Goal: Transaction & Acquisition: Download file/media

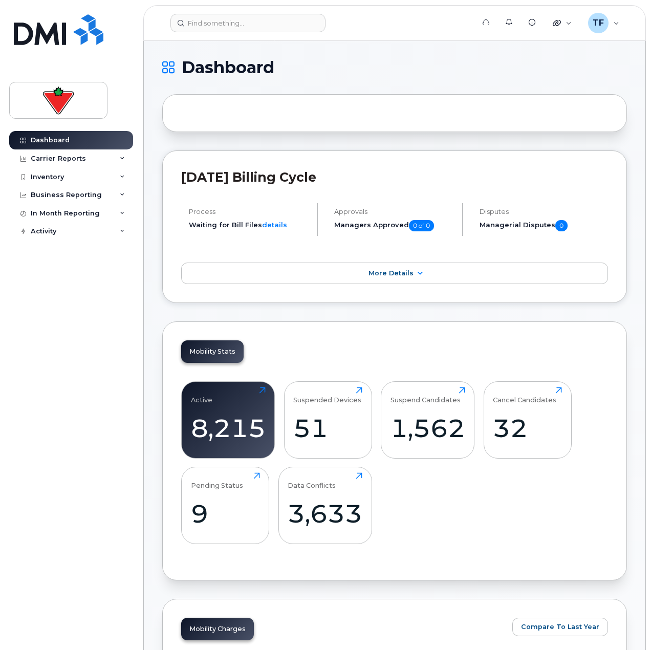
click at [385, 110] on div at bounding box center [394, 113] width 465 height 38
drag, startPoint x: 494, startPoint y: 104, endPoint x: 460, endPoint y: 129, distance: 42.1
click at [493, 104] on div at bounding box center [394, 113] width 465 height 38
click at [68, 191] on div "Business Reporting" at bounding box center [66, 195] width 71 height 8
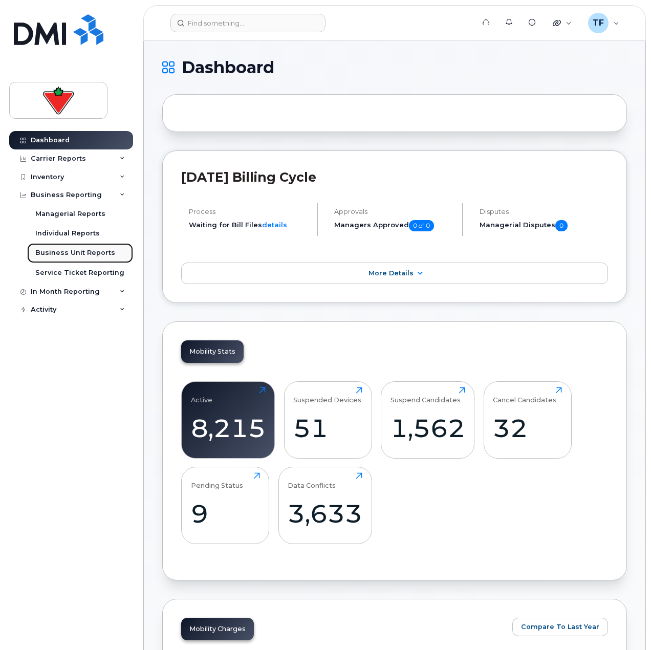
click at [77, 253] on div "Business Unit Reports" at bounding box center [75, 252] width 80 height 9
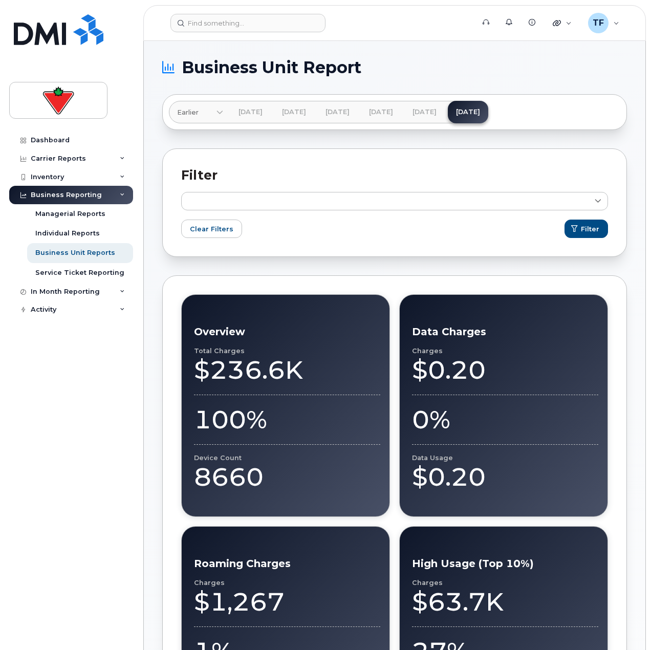
click at [137, 446] on div "Dashboard Carrier Reports Monthly Billing Data Daily Data Pooling Data Behavior…" at bounding box center [69, 325] width 139 height 650
click at [370, 591] on div "$1,267" at bounding box center [287, 601] width 186 height 31
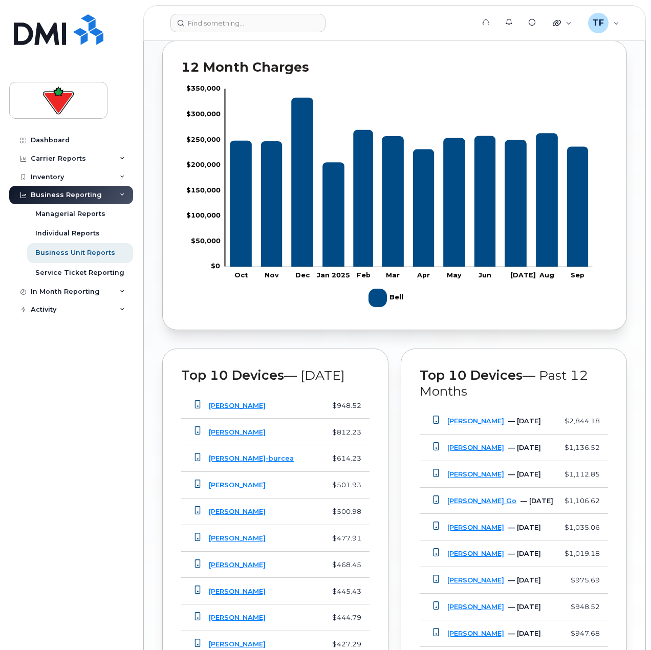
scroll to position [876, 0]
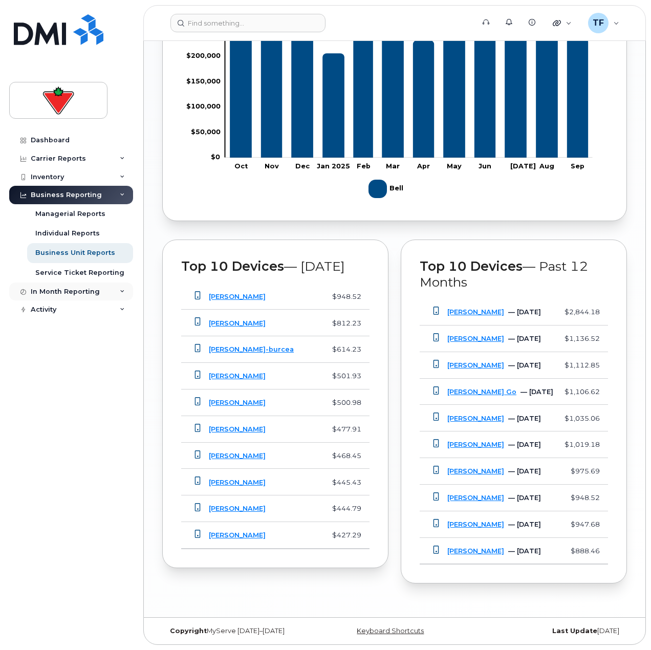
click at [112, 291] on div "In Month Reporting" at bounding box center [71, 291] width 124 height 18
click at [98, 367] on div "Activity" at bounding box center [71, 368] width 124 height 18
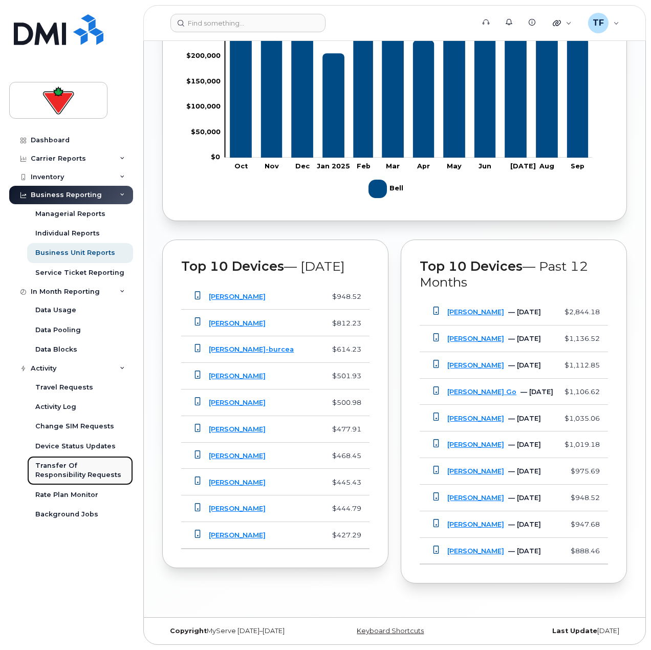
click at [79, 476] on div "Transfer Of Responsibility Requests" at bounding box center [80, 470] width 90 height 19
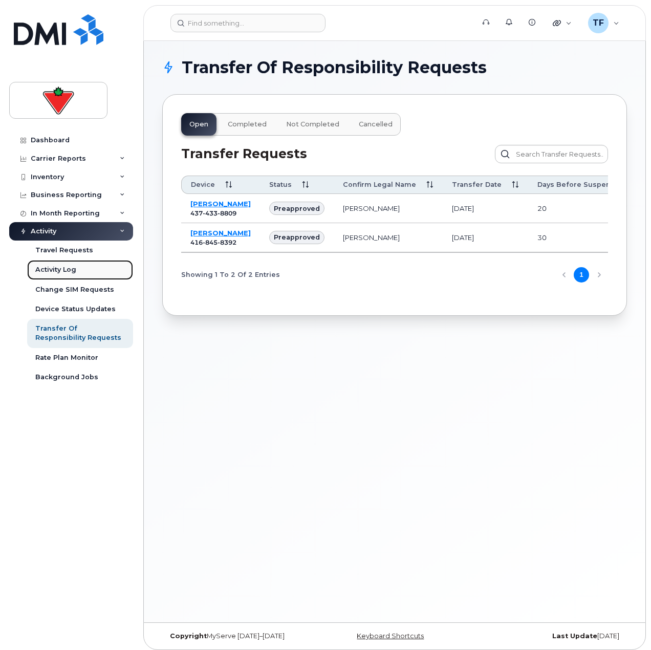
click at [74, 272] on div "Activity Log" at bounding box center [55, 269] width 41 height 9
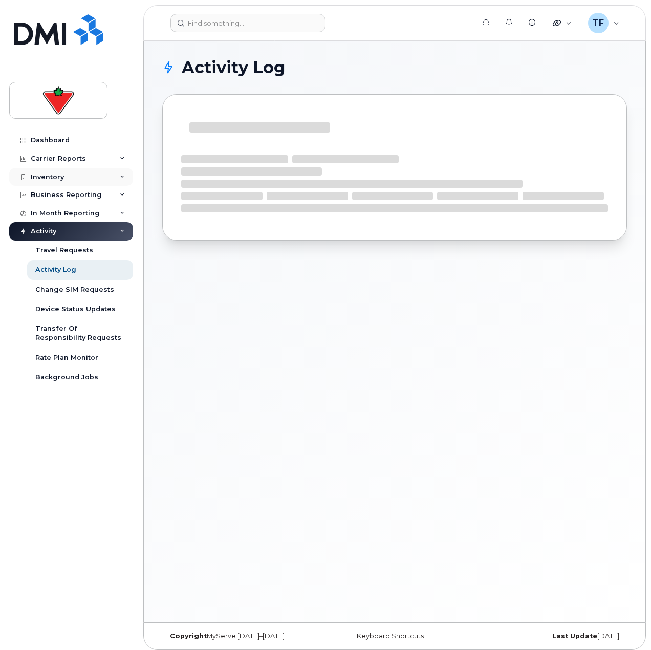
click at [87, 172] on div "Inventory" at bounding box center [71, 177] width 124 height 18
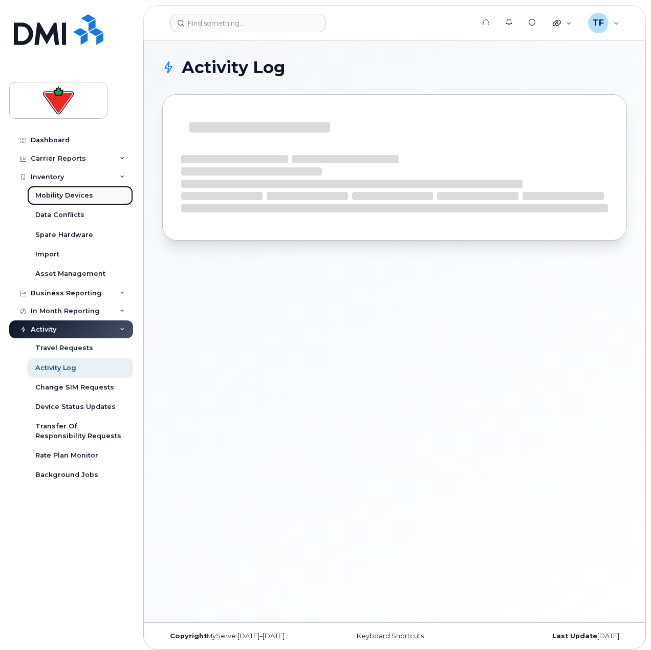
click at [63, 197] on div "Mobility Devices" at bounding box center [64, 195] width 58 height 9
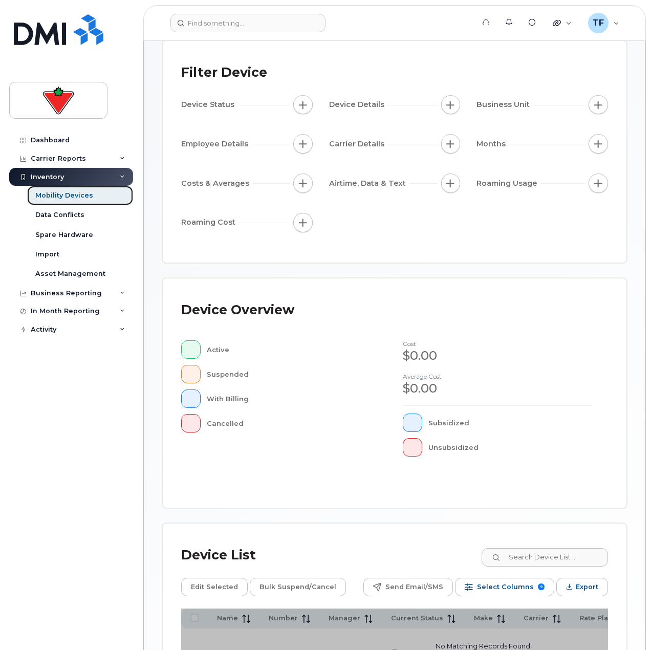
scroll to position [185, 0]
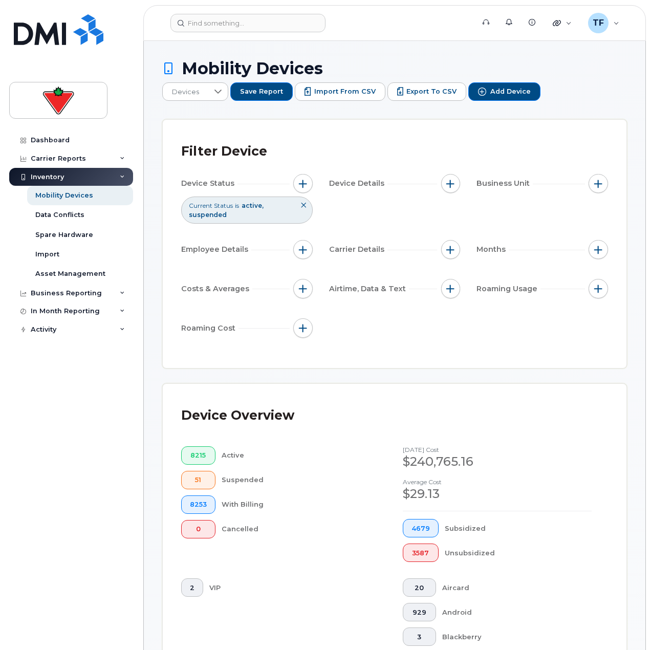
click at [86, 433] on div "Dashboard Carrier Reports Monthly Billing Data Daily Data Pooling Data Behavior…" at bounding box center [72, 382] width 126 height 503
click at [300, 202] on icon at bounding box center [303, 205] width 6 height 6
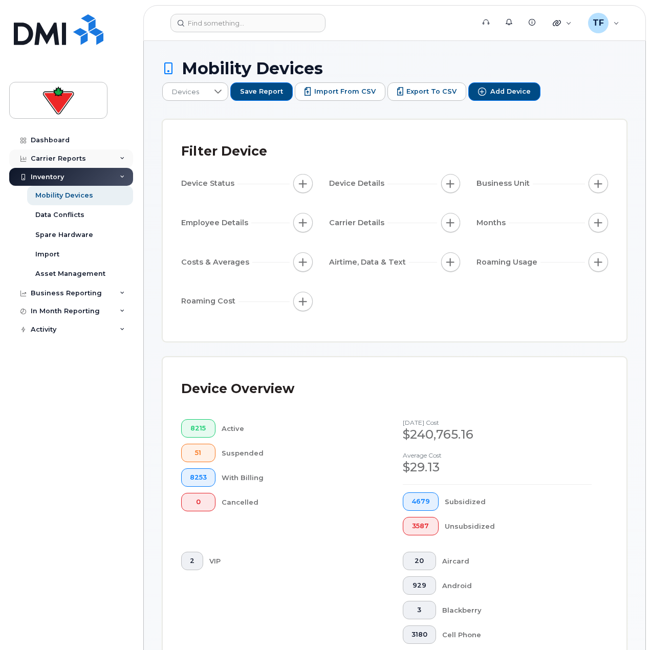
click at [72, 159] on div "Carrier Reports" at bounding box center [58, 158] width 55 height 8
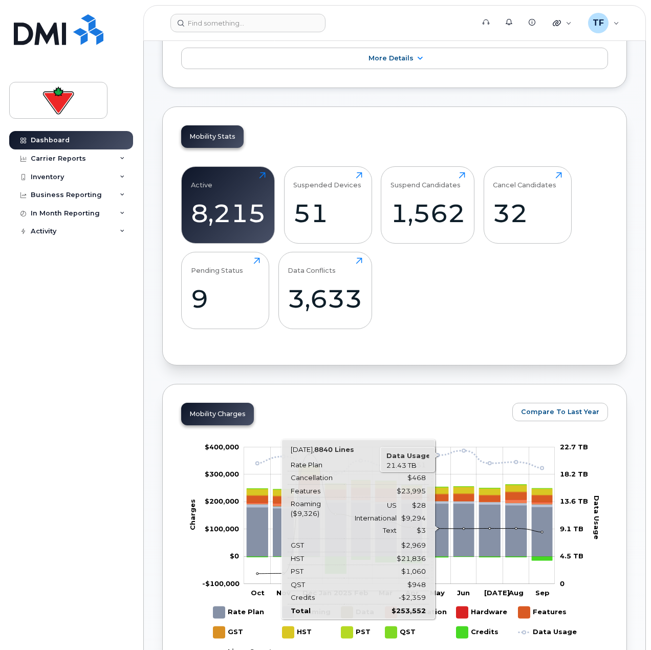
scroll to position [409, 0]
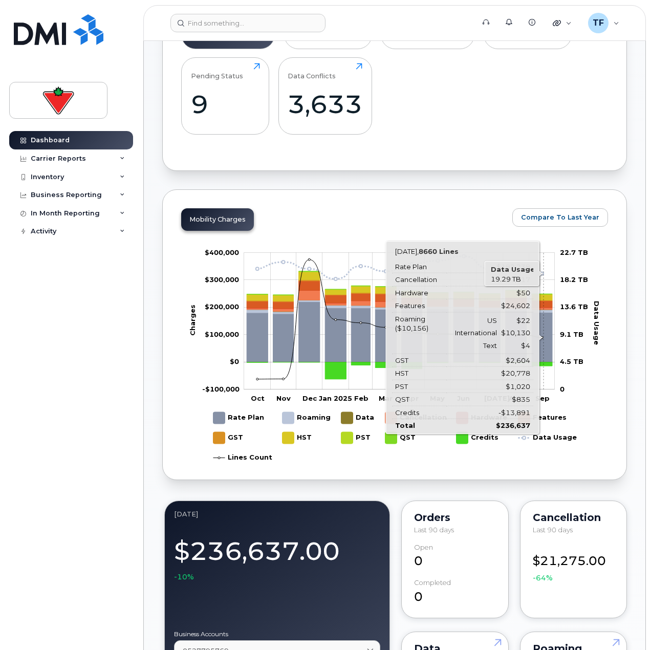
click at [543, 335] on icon "Rate Plan" at bounding box center [542, 337] width 20 height 50
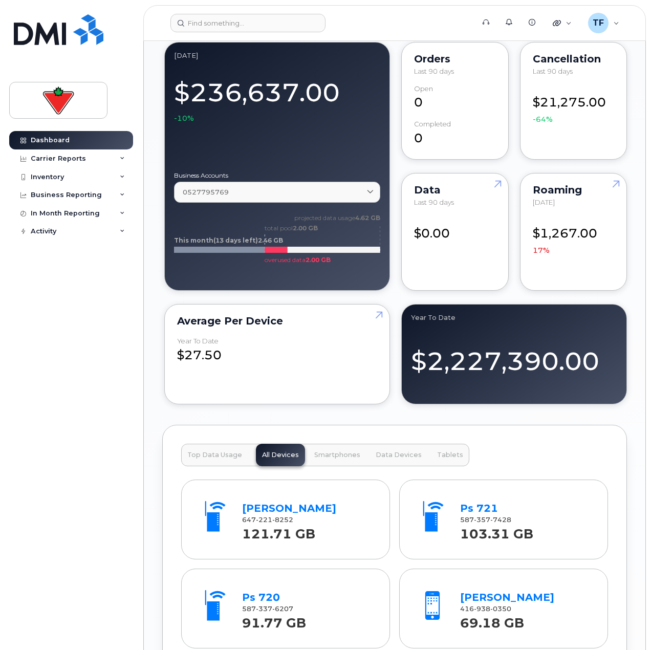
scroll to position [972, 0]
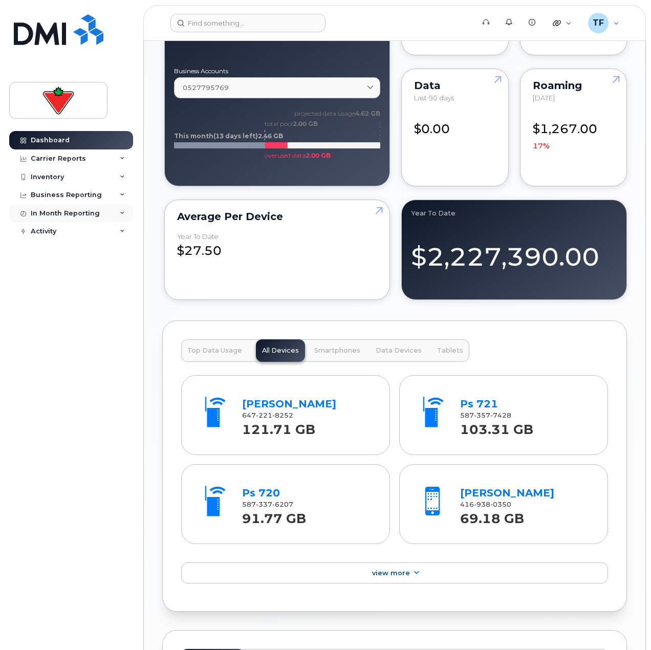
click at [100, 212] on div "In Month Reporting" at bounding box center [71, 213] width 124 height 18
click at [100, 196] on div "Business Reporting" at bounding box center [71, 195] width 124 height 18
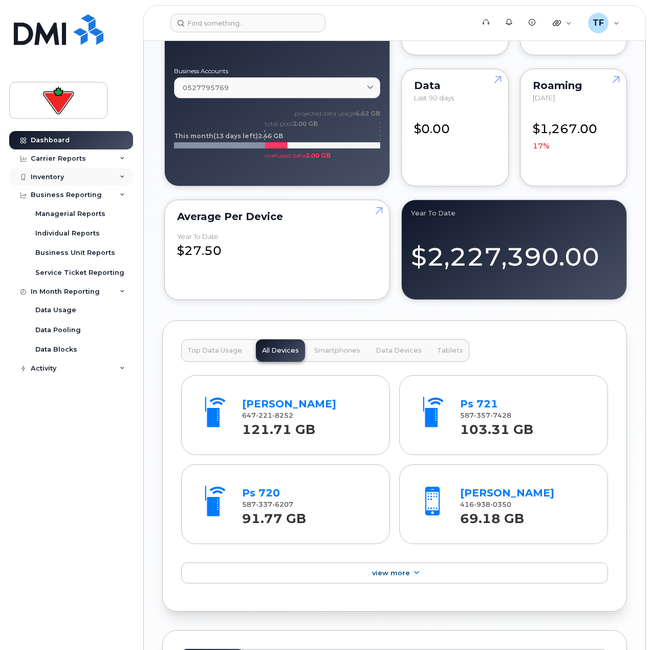
click at [71, 171] on div "Inventory" at bounding box center [71, 177] width 124 height 18
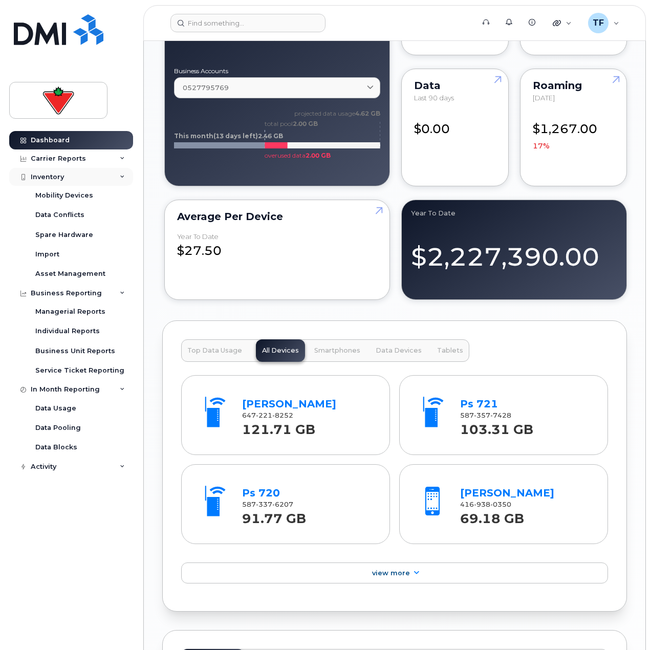
click at [75, 175] on div "Inventory" at bounding box center [71, 177] width 124 height 18
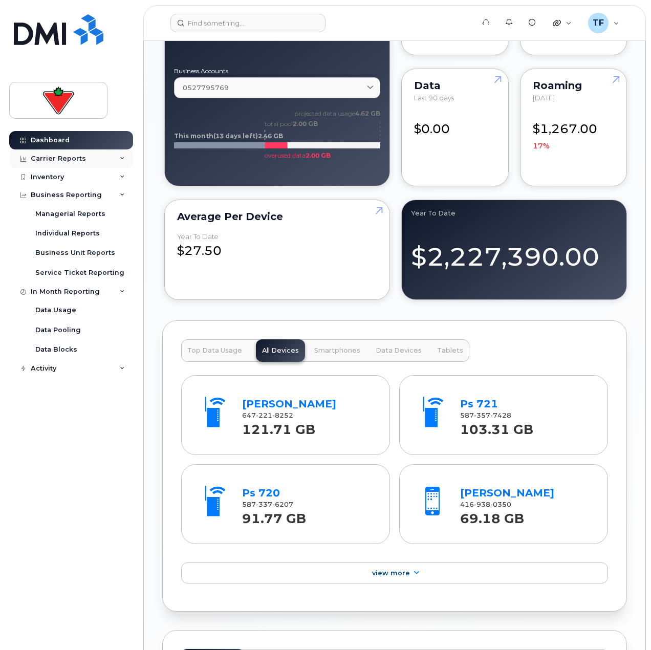
click at [75, 162] on div "Carrier Reports" at bounding box center [58, 158] width 55 height 8
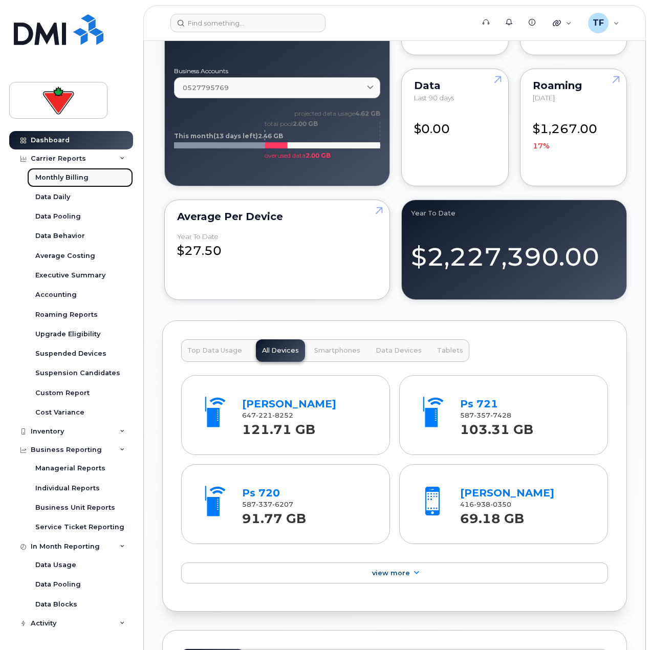
click at [73, 176] on div "Monthly Billing" at bounding box center [61, 177] width 53 height 9
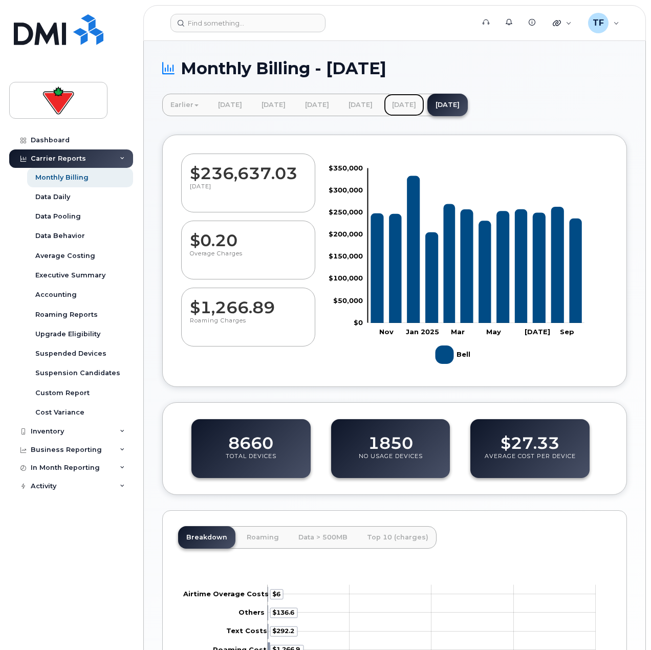
click at [424, 105] on link "August 2025" at bounding box center [404, 105] width 40 height 23
click at [83, 434] on div "Inventory" at bounding box center [71, 431] width 124 height 18
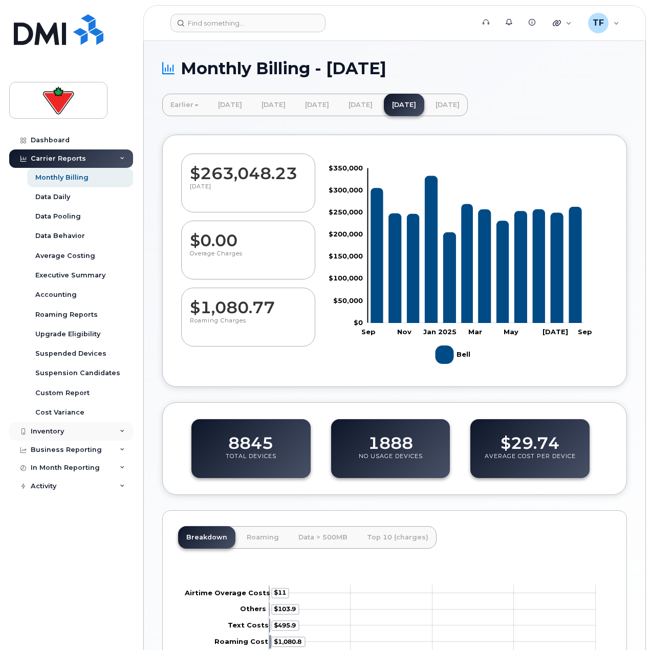
click at [68, 434] on div "Inventory" at bounding box center [71, 431] width 124 height 18
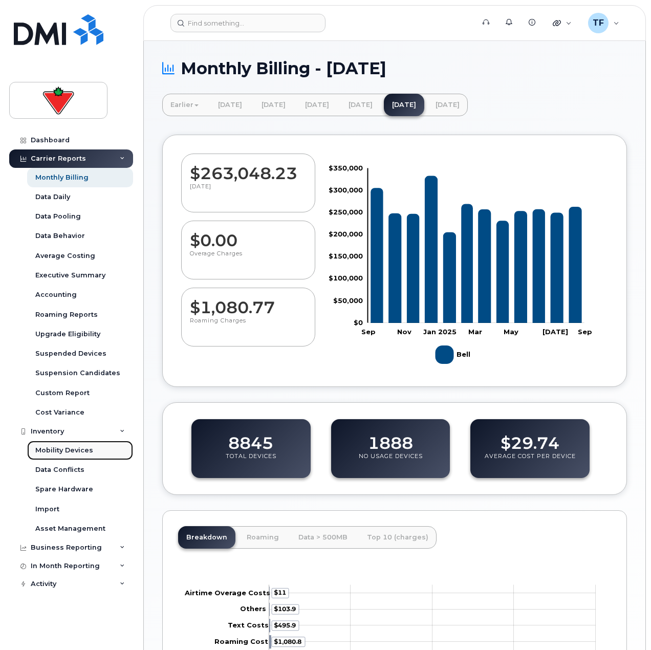
click at [75, 452] on div "Mobility Devices" at bounding box center [64, 450] width 58 height 9
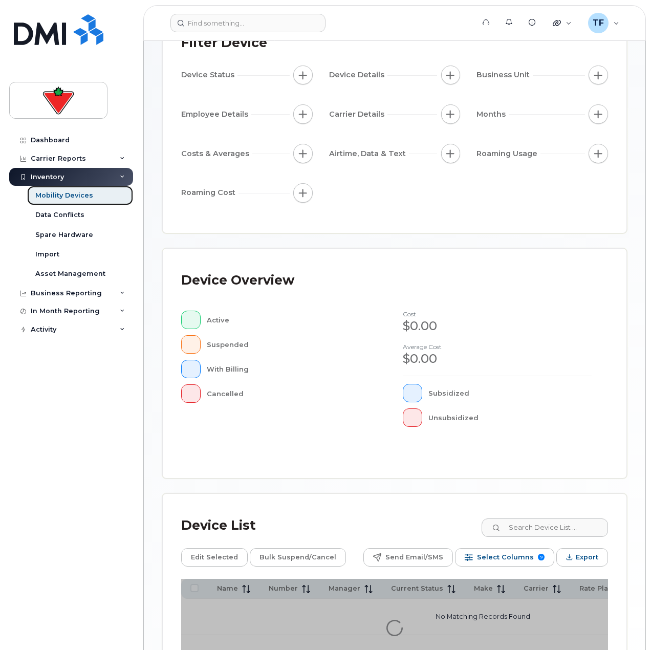
scroll to position [185, 0]
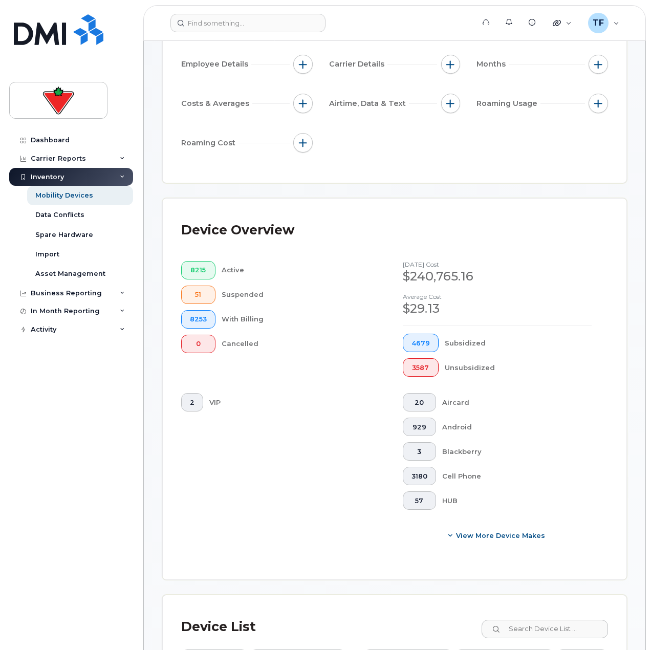
click at [359, 345] on div "Cancelled" at bounding box center [296, 344] width 149 height 18
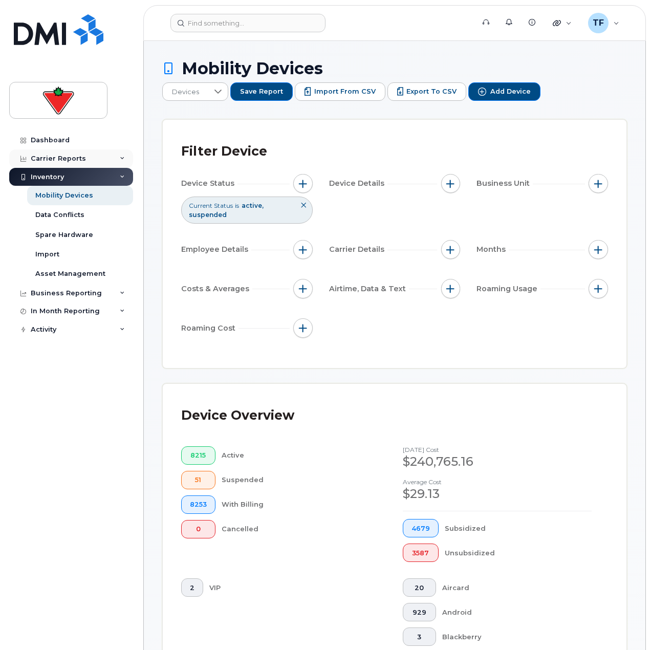
click at [64, 162] on div "Carrier Reports" at bounding box center [58, 158] width 55 height 8
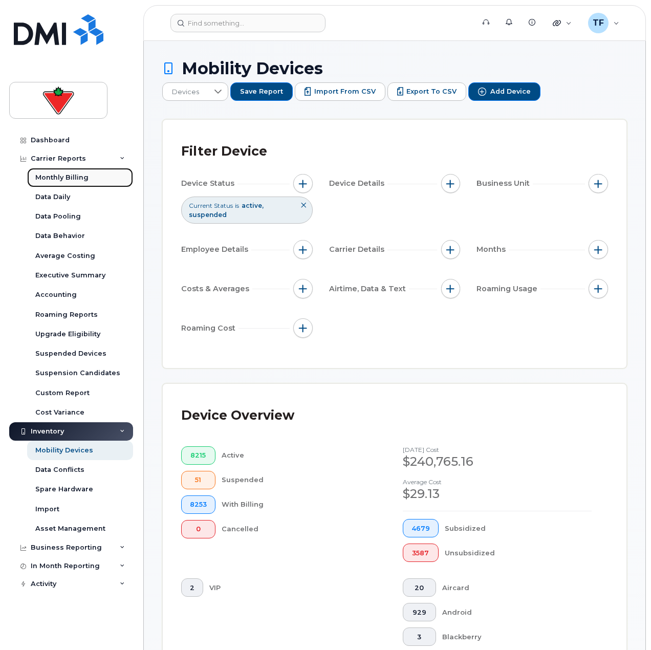
click at [70, 178] on div "Monthly Billing" at bounding box center [61, 177] width 53 height 9
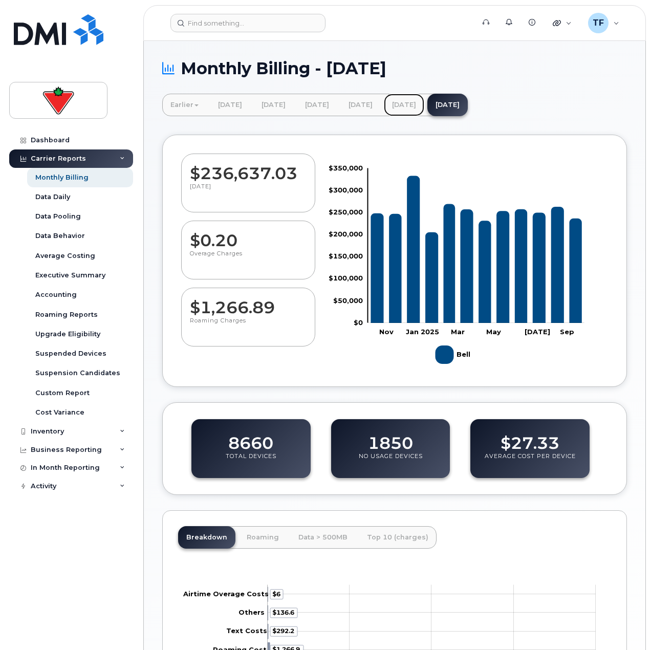
click at [424, 102] on link "[DATE]" at bounding box center [404, 105] width 40 height 23
click at [65, 295] on div "Accounting" at bounding box center [55, 294] width 41 height 9
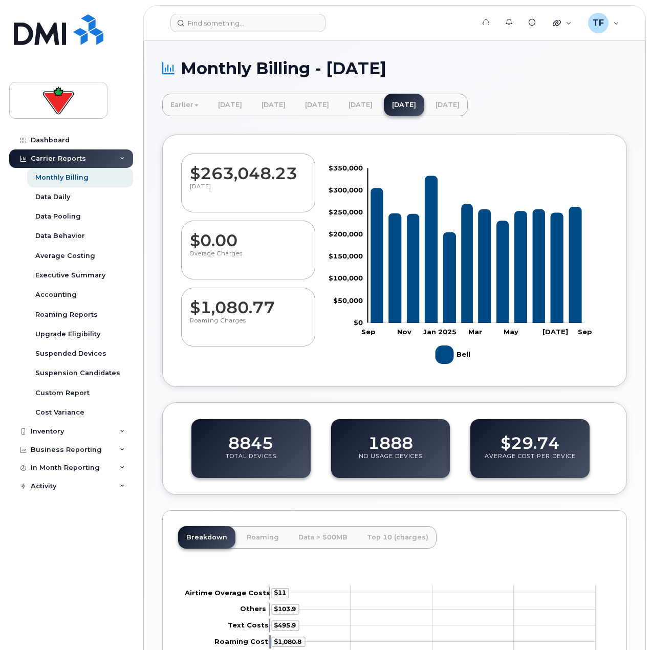
click at [196, 102] on link "Earlier" at bounding box center [184, 105] width 45 height 23
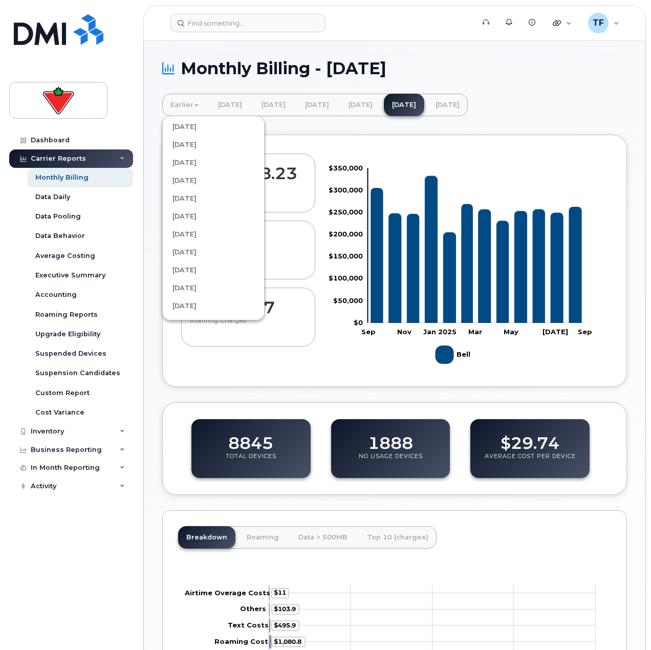
click at [196, 102] on link "Earlier" at bounding box center [184, 105] width 45 height 23
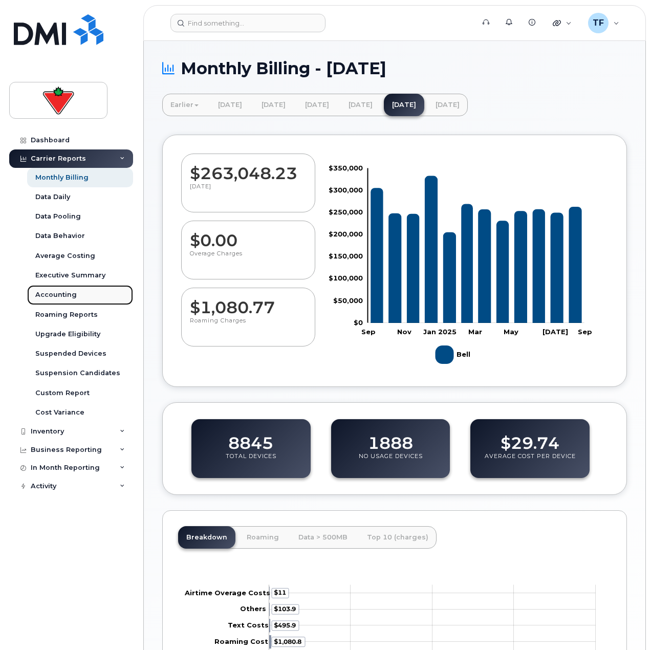
click at [83, 296] on link "Accounting" at bounding box center [80, 294] width 106 height 19
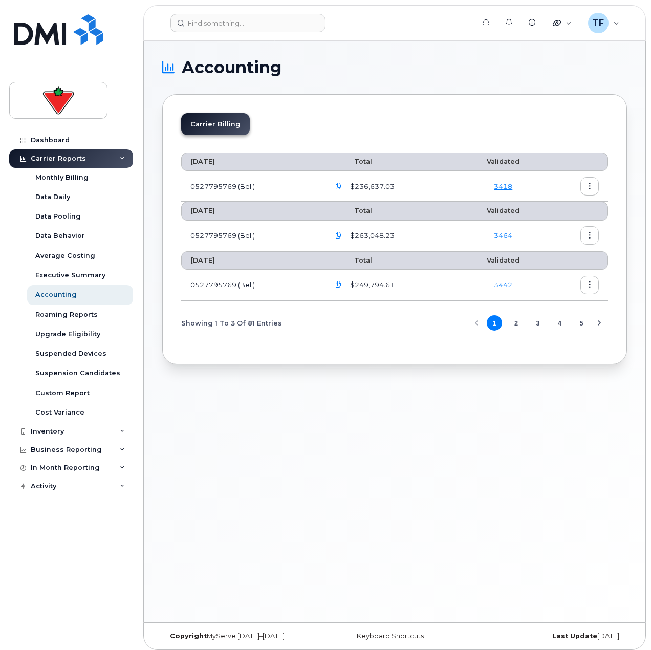
click at [584, 238] on button "button" at bounding box center [589, 235] width 18 height 18
click at [553, 257] on div "Details" at bounding box center [552, 257] width 91 height 19
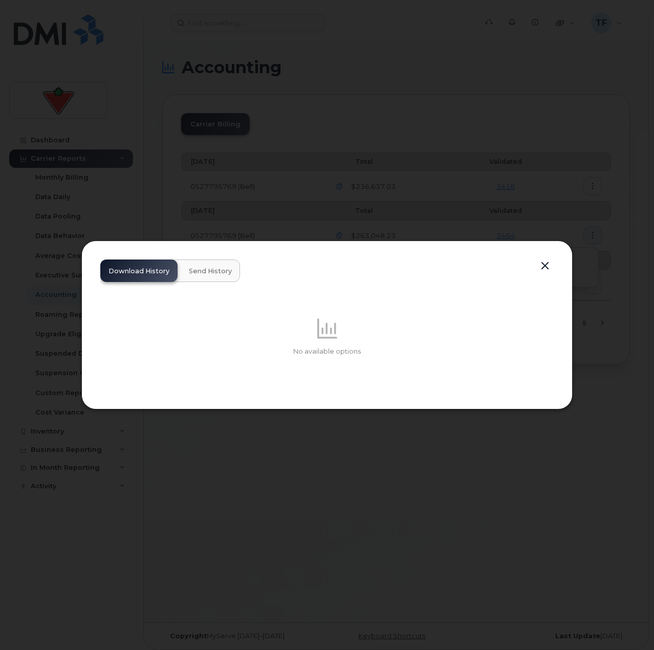
click at [209, 273] on span "Send History" at bounding box center [210, 271] width 43 height 8
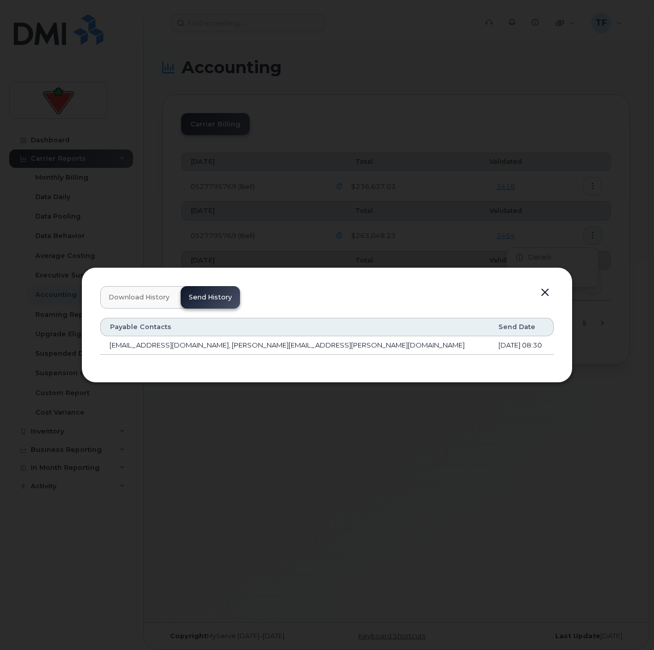
click at [147, 299] on span "Download History" at bounding box center [138, 297] width 61 height 8
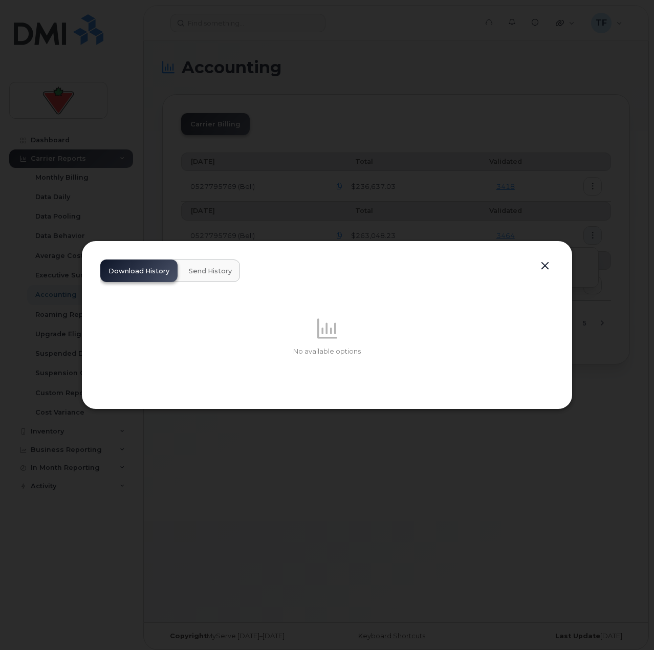
click at [540, 266] on button "button" at bounding box center [544, 266] width 15 height 14
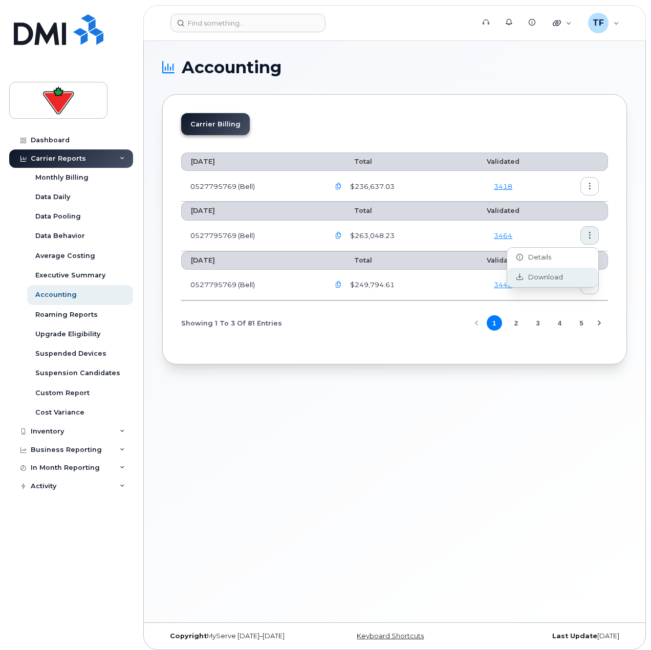
click at [539, 274] on span "Download" at bounding box center [543, 277] width 40 height 9
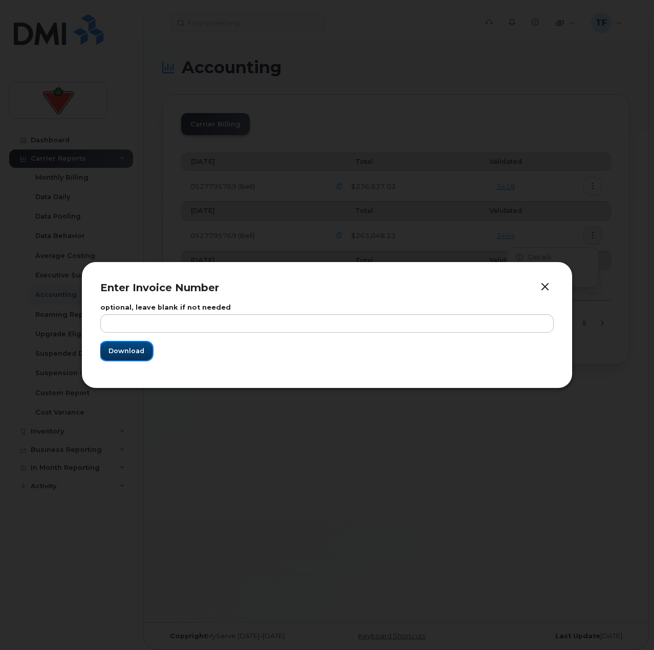
click at [133, 353] on span "Download" at bounding box center [126, 351] width 36 height 10
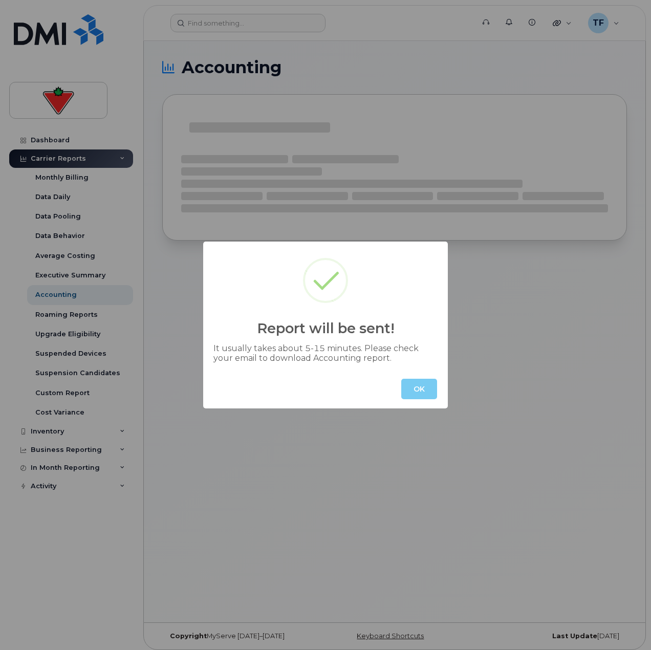
click at [414, 385] on button "OK" at bounding box center [419, 389] width 36 height 20
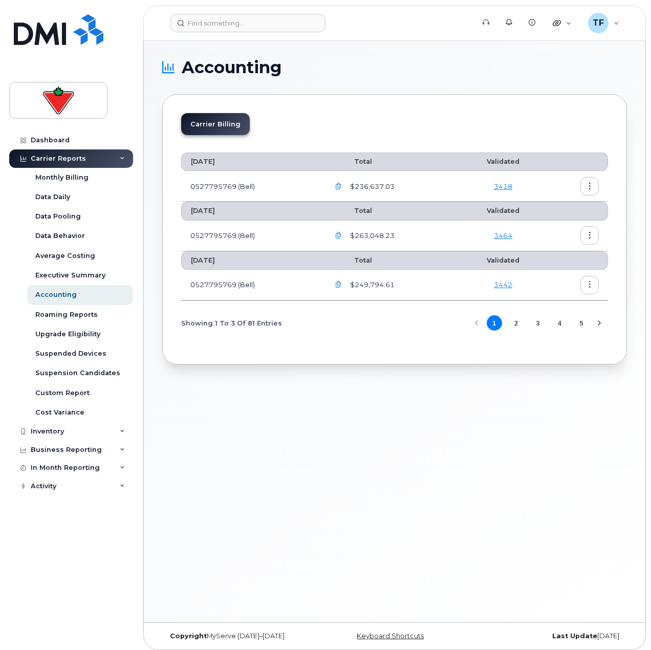
click at [589, 232] on icon "button" at bounding box center [589, 235] width 7 height 7
click at [560, 262] on div "Details" at bounding box center [552, 257] width 91 height 19
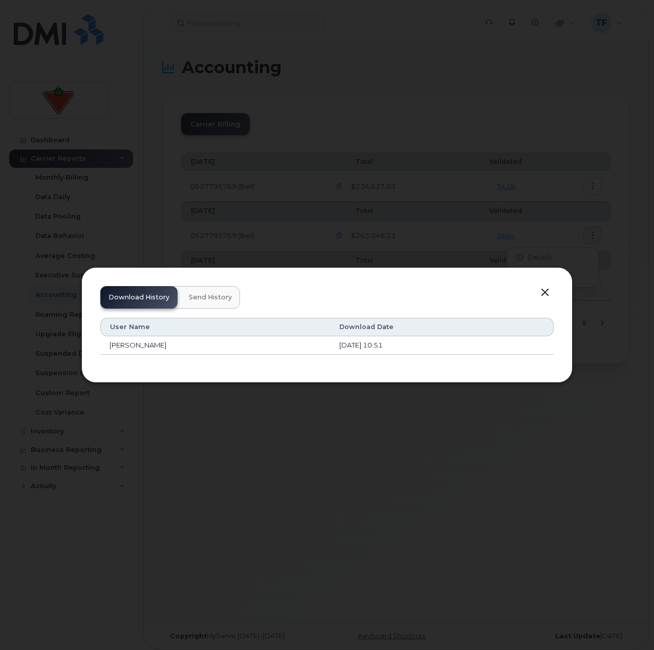
click at [356, 417] on div at bounding box center [327, 325] width 654 height 650
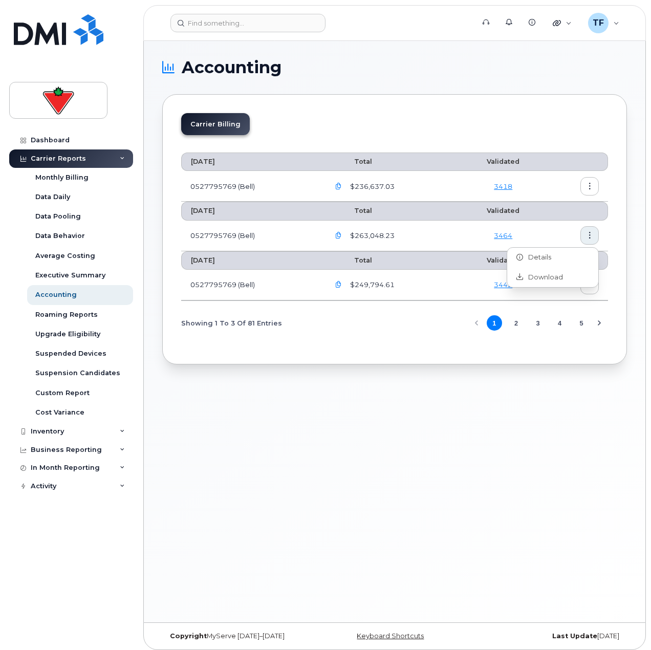
click at [590, 188] on icon "button" at bounding box center [589, 186] width 7 height 7
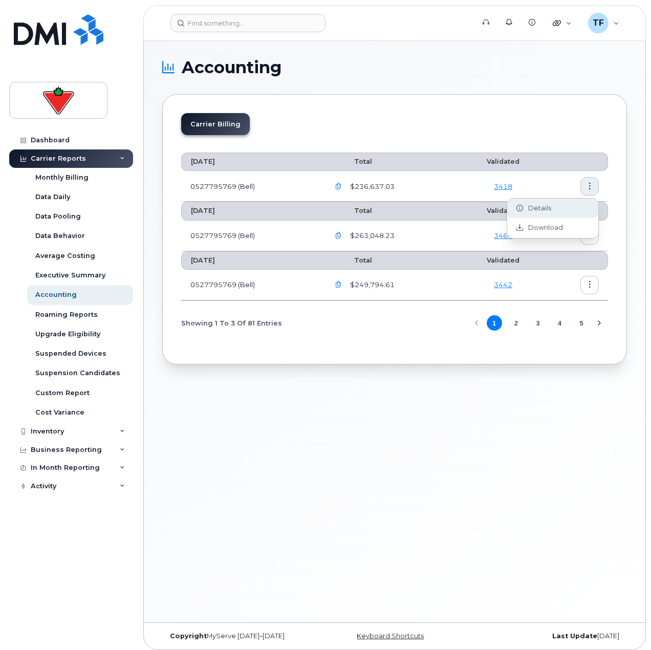
click at [583, 205] on div "Details" at bounding box center [552, 207] width 91 height 19
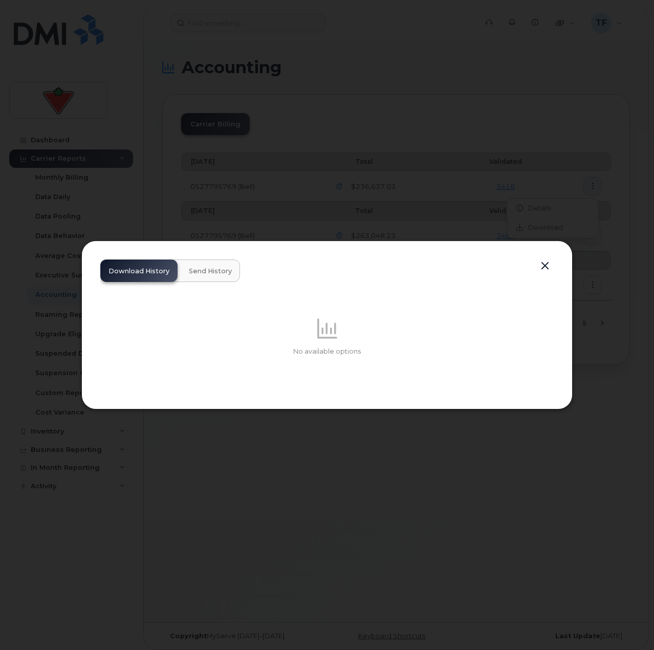
click at [202, 268] on span "Send History" at bounding box center [210, 271] width 43 height 8
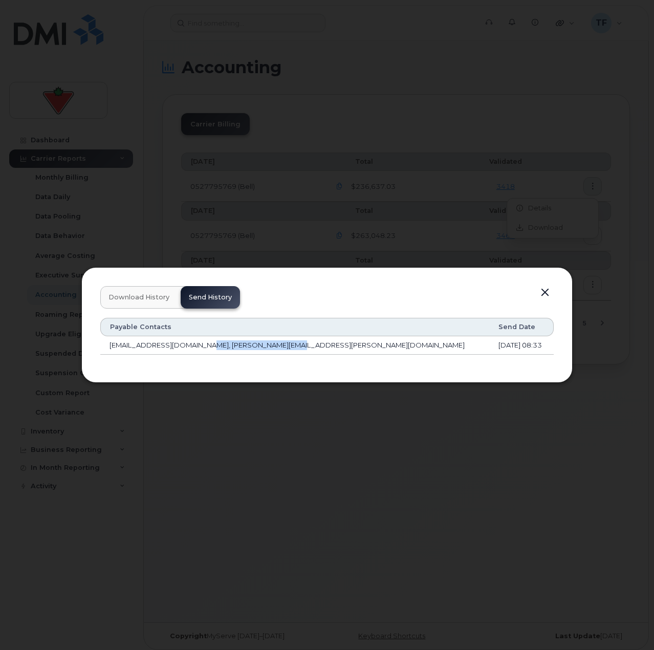
drag, startPoint x: 297, startPoint y: 351, endPoint x: 195, endPoint y: 348, distance: 101.8
click at [195, 348] on td "[EMAIL_ADDRESS][DOMAIN_NAME], [PERSON_NAME][EMAIL_ADDRESS][PERSON_NAME][DOMAIN_…" at bounding box center [294, 345] width 389 height 18
click at [236, 370] on div "Download History Send History Payable Contacts Send Date mobility@cantire.com, …" at bounding box center [326, 325] width 491 height 116
click at [253, 410] on div at bounding box center [327, 325] width 654 height 650
